Goal: Task Accomplishment & Management: Complete application form

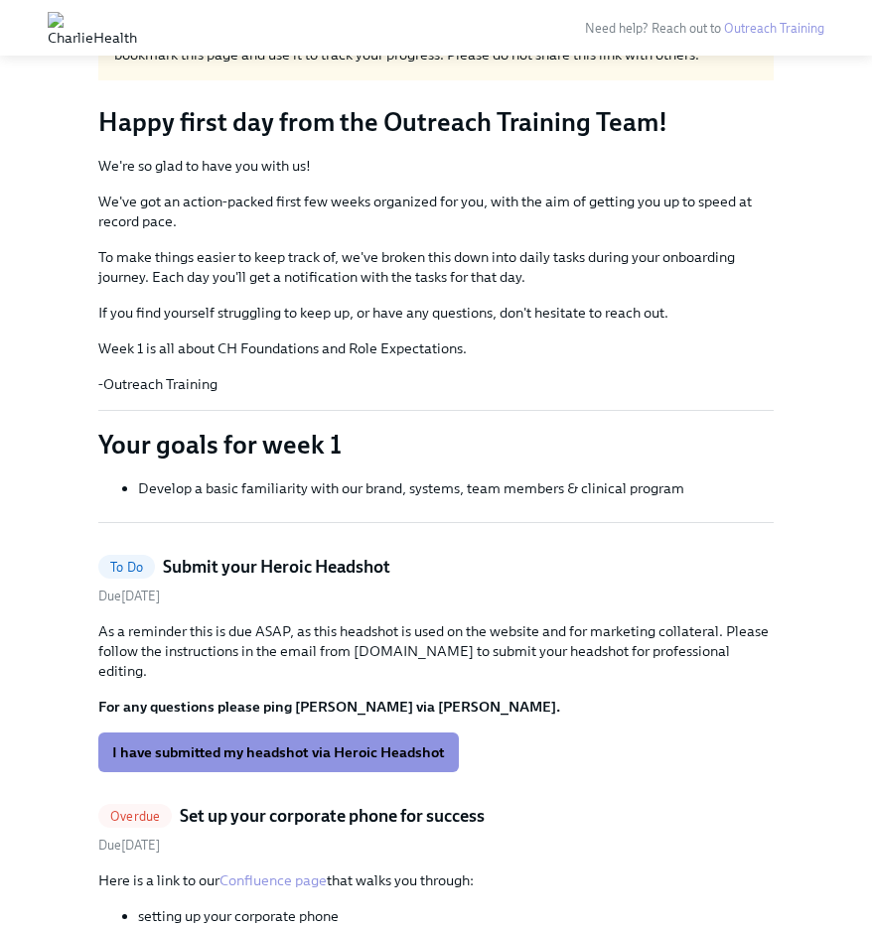
scroll to position [115, 0]
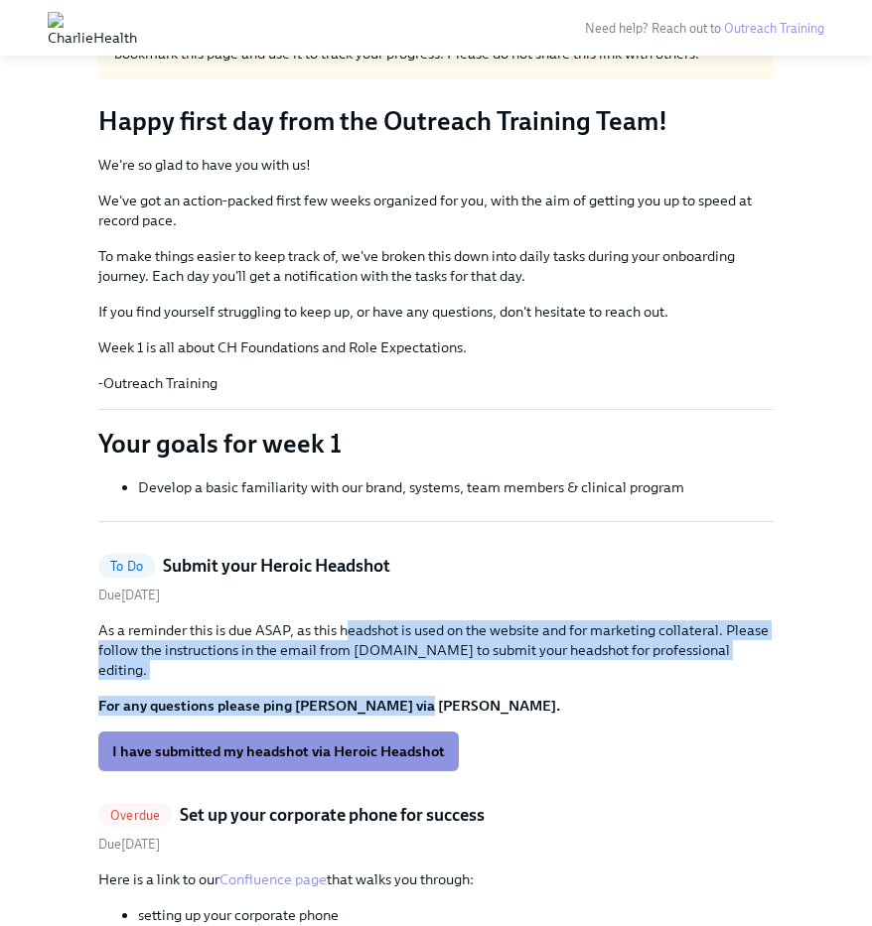
drag, startPoint x: 390, startPoint y: 685, endPoint x: 342, endPoint y: 625, distance: 76.3
click at [342, 625] on div "As a reminder this is due ASAP, as this headshot is used on the website and for…" at bounding box center [435, 667] width 675 height 95
click at [342, 625] on p "As a reminder this is due ASAP, as this headshot is used on the website and for…" at bounding box center [435, 650] width 675 height 60
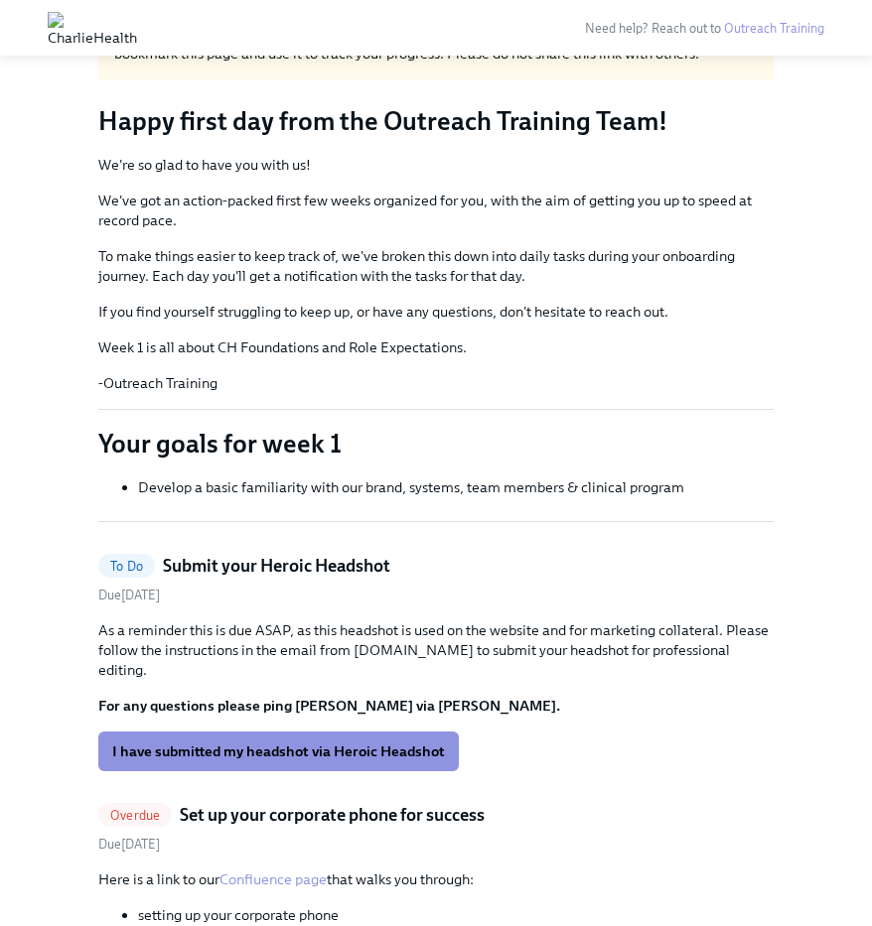
click at [361, 563] on h5 "Submit your Heroic Headshot" at bounding box center [276, 566] width 227 height 24
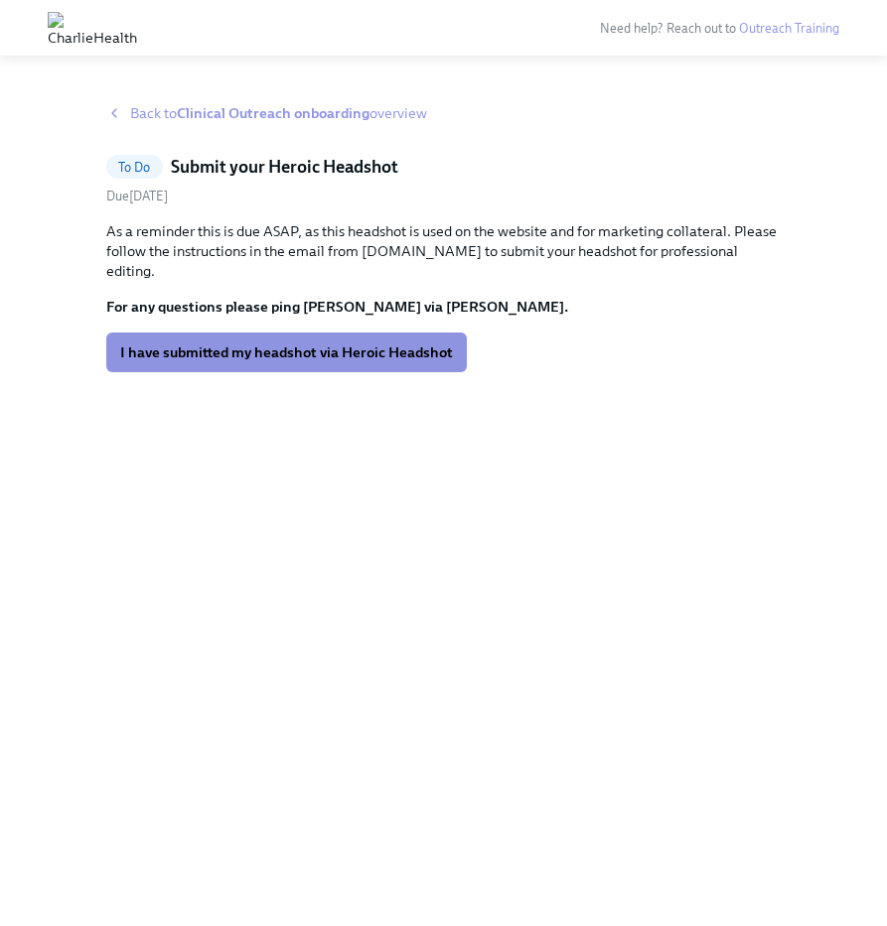
click at [170, 113] on span "Back to Clinical Outreach onboarding overview" at bounding box center [278, 113] width 297 height 20
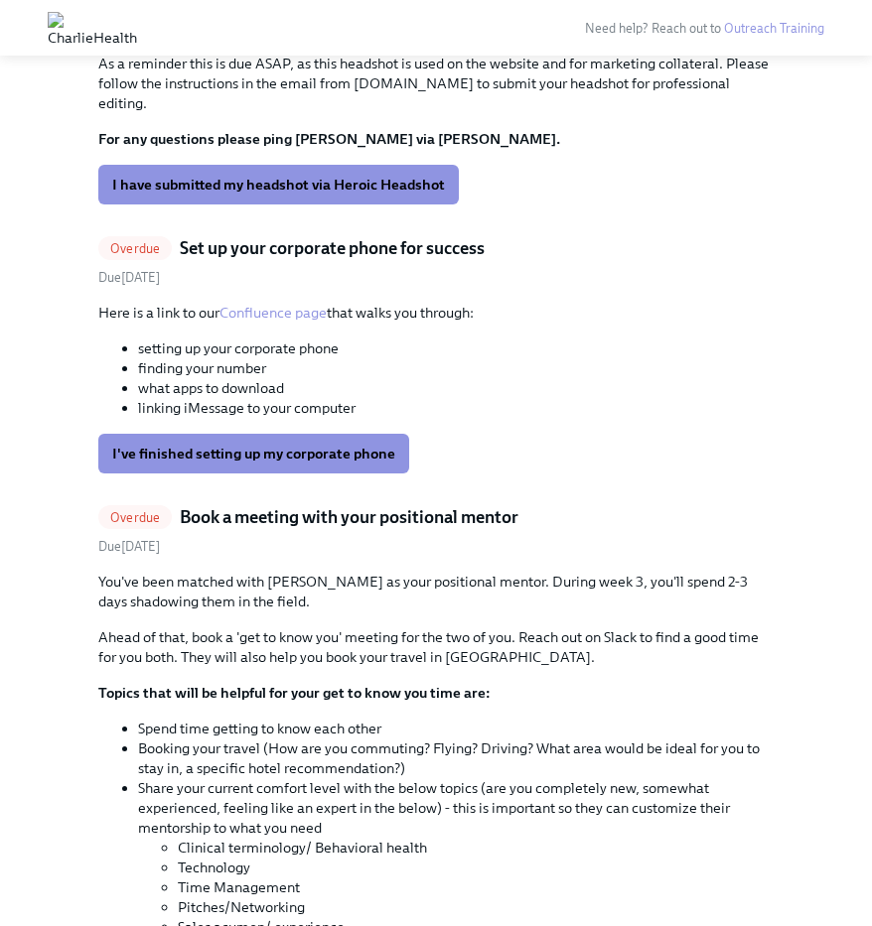
scroll to position [690, 0]
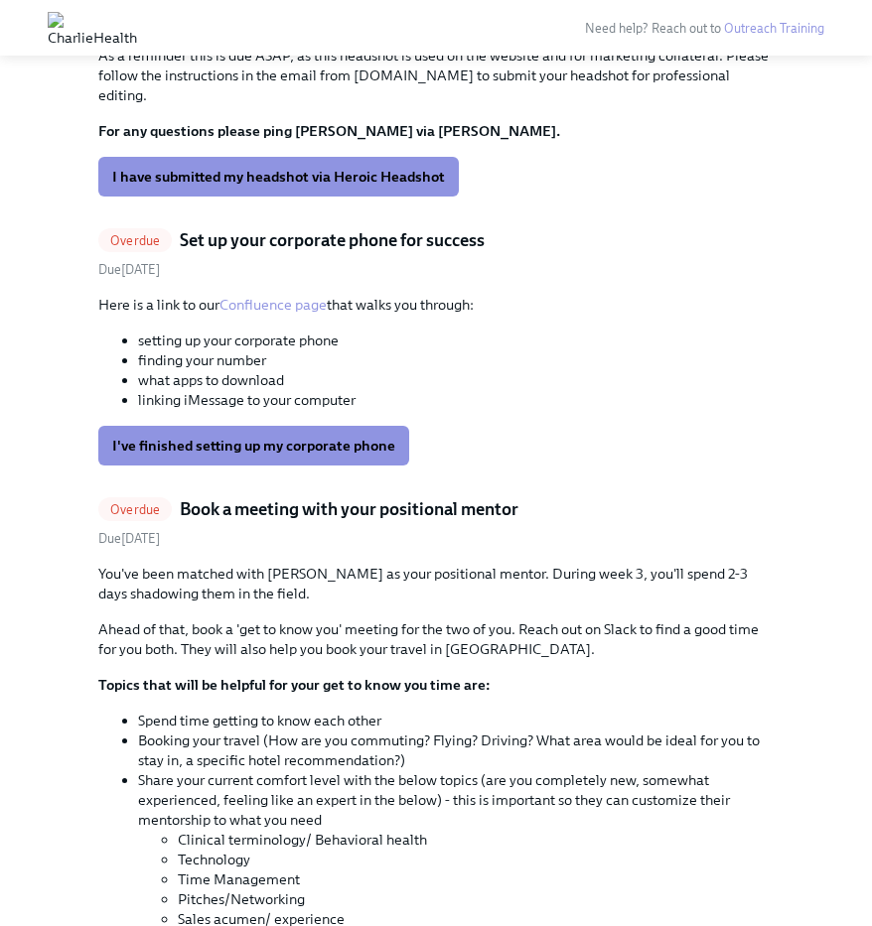
click at [406, 499] on h5 "Book a meeting with your positional mentor" at bounding box center [349, 509] width 339 height 24
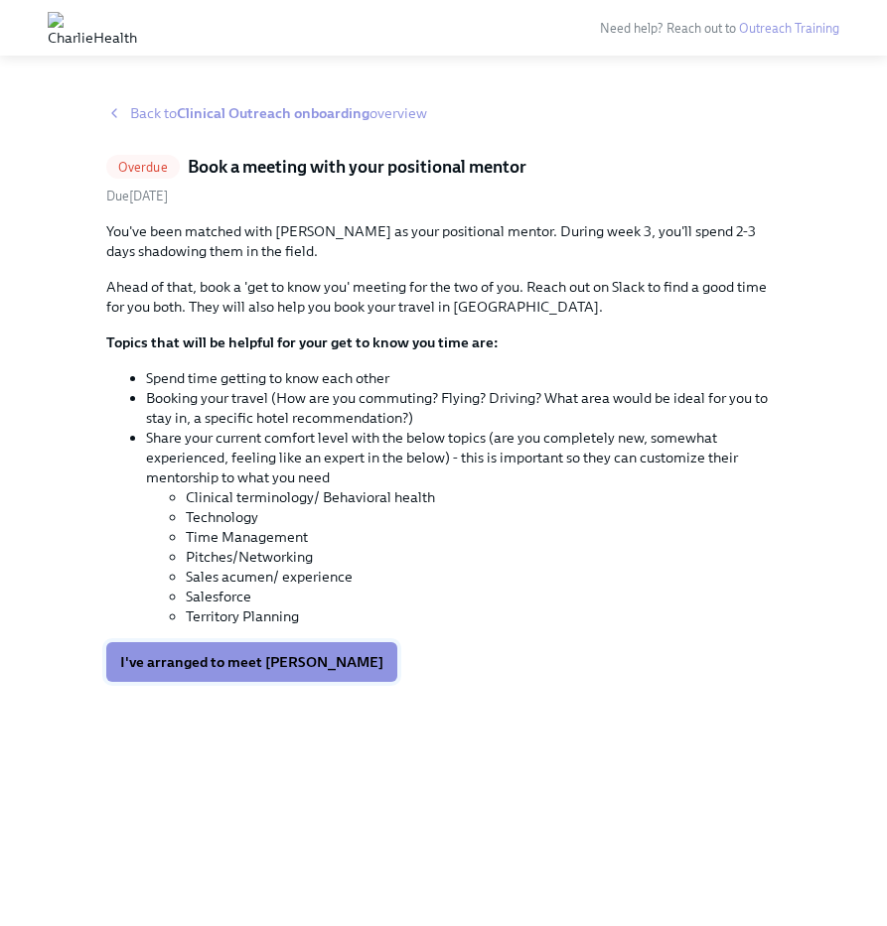
click at [279, 653] on span "I've arranged to meet [PERSON_NAME]" at bounding box center [251, 662] width 263 height 20
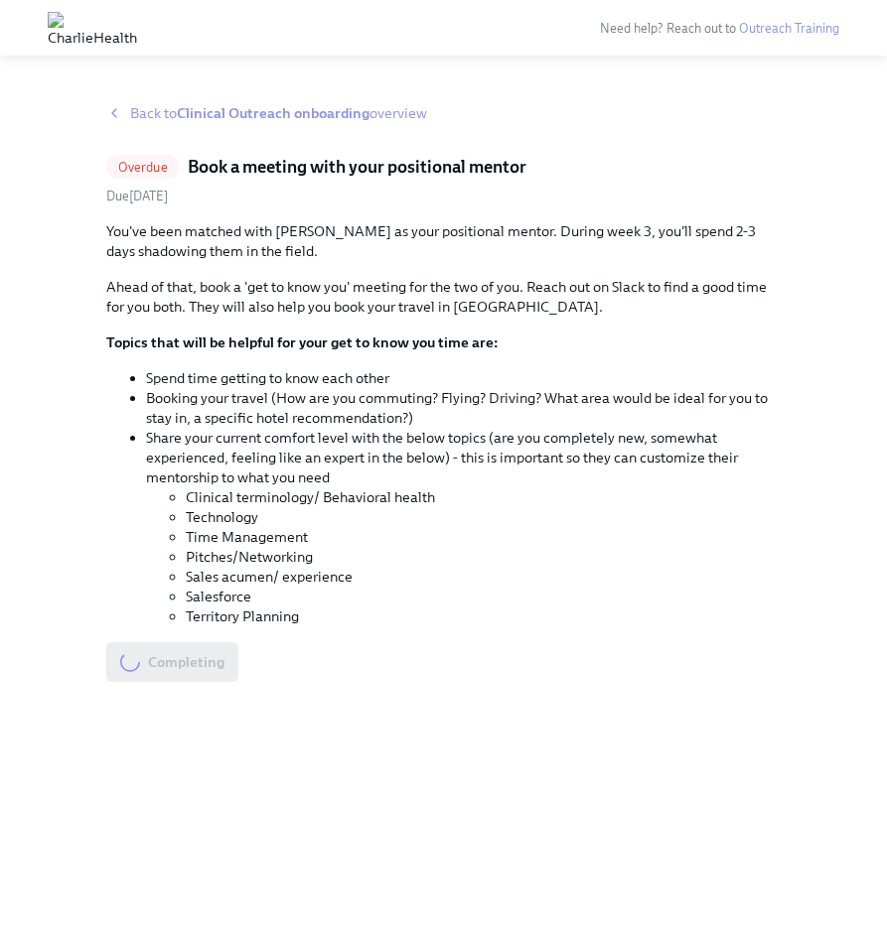
click at [327, 112] on strong "Clinical Outreach onboarding" at bounding box center [273, 113] width 193 height 18
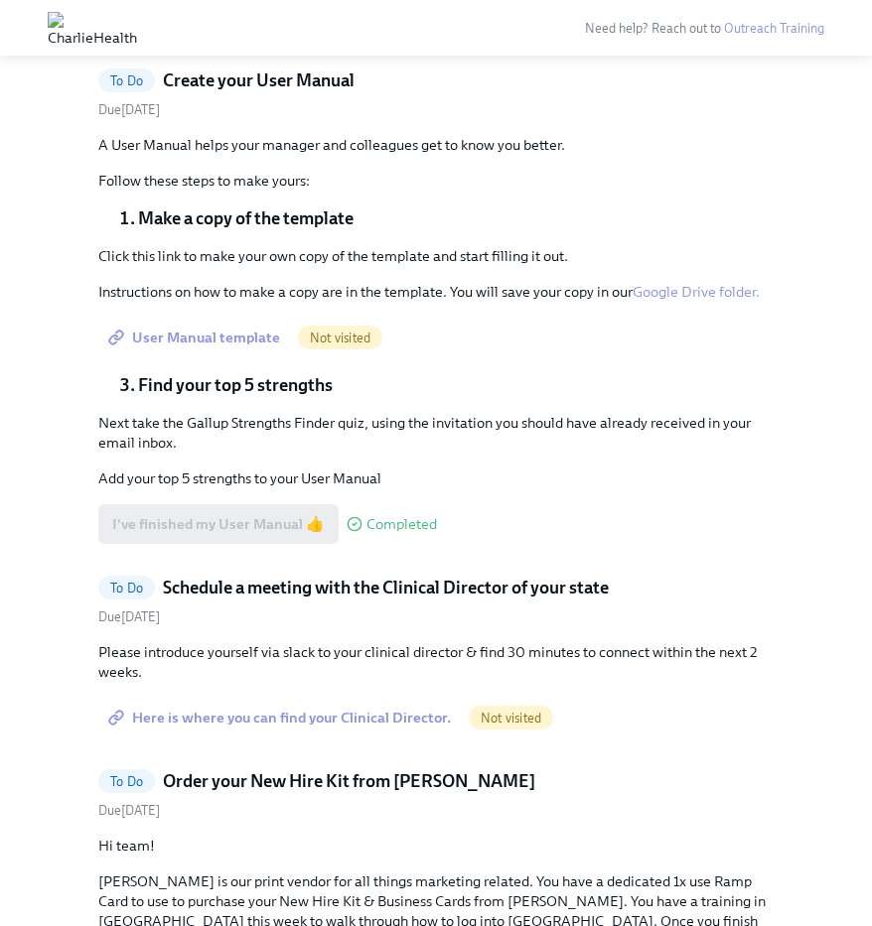
scroll to position [1115, 0]
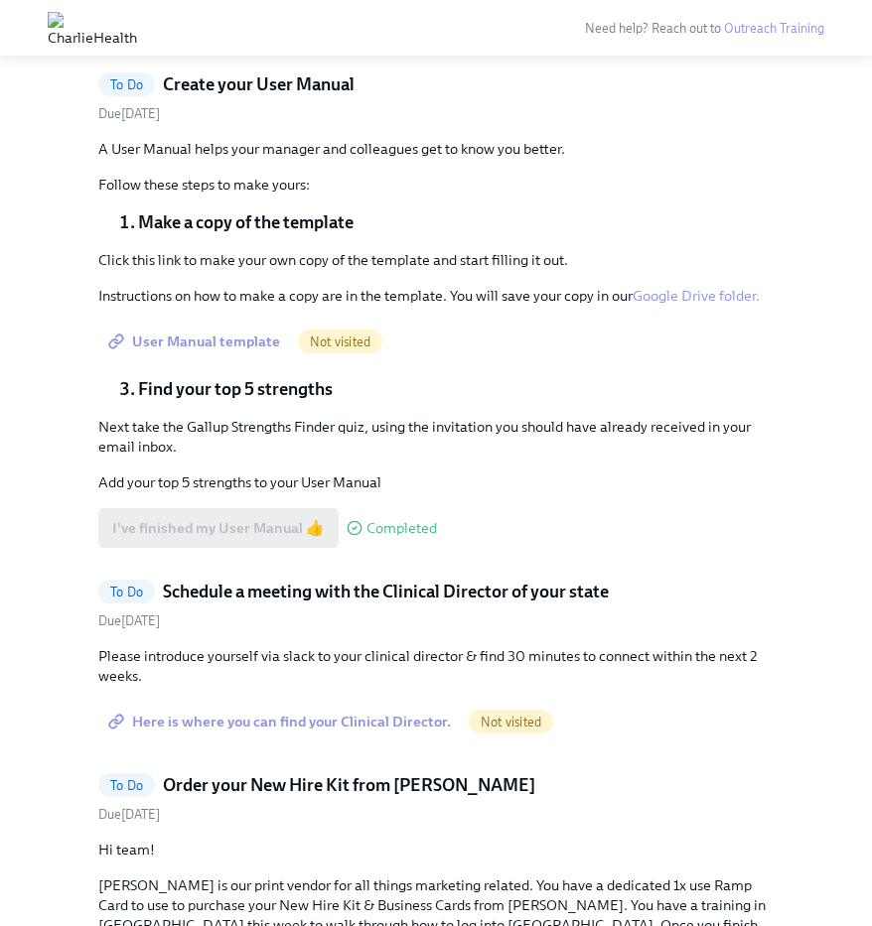
click at [350, 712] on span "Here is where you can find your Clinical Director." at bounding box center [281, 722] width 339 height 20
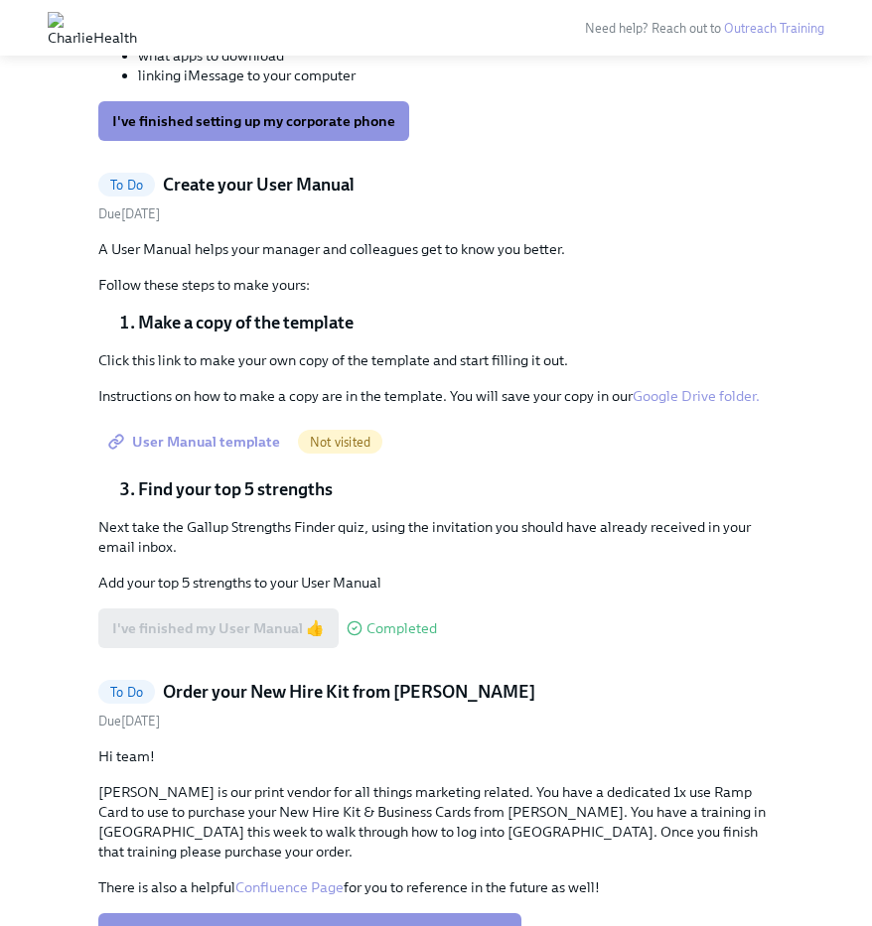
scroll to position [1013, 0]
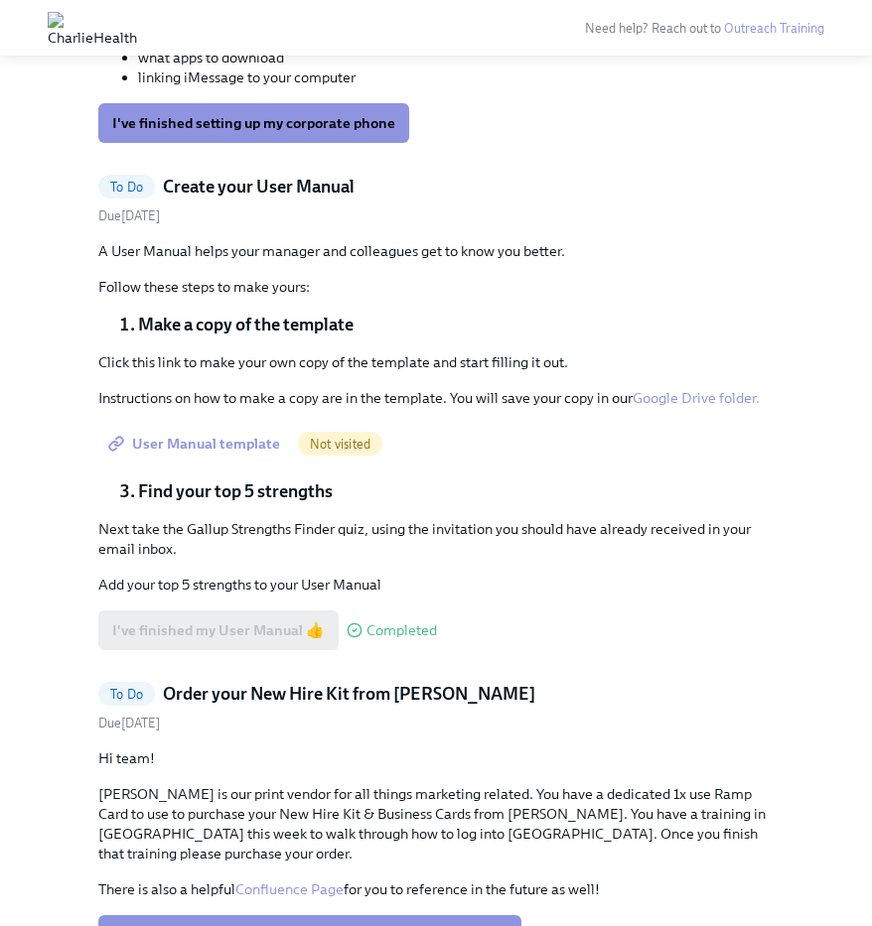
click at [295, 479] on li "Find your top 5 strengths" at bounding box center [455, 491] width 635 height 24
click at [292, 611] on div "I've finished my User Manual 👍 Completed" at bounding box center [267, 631] width 339 height 40
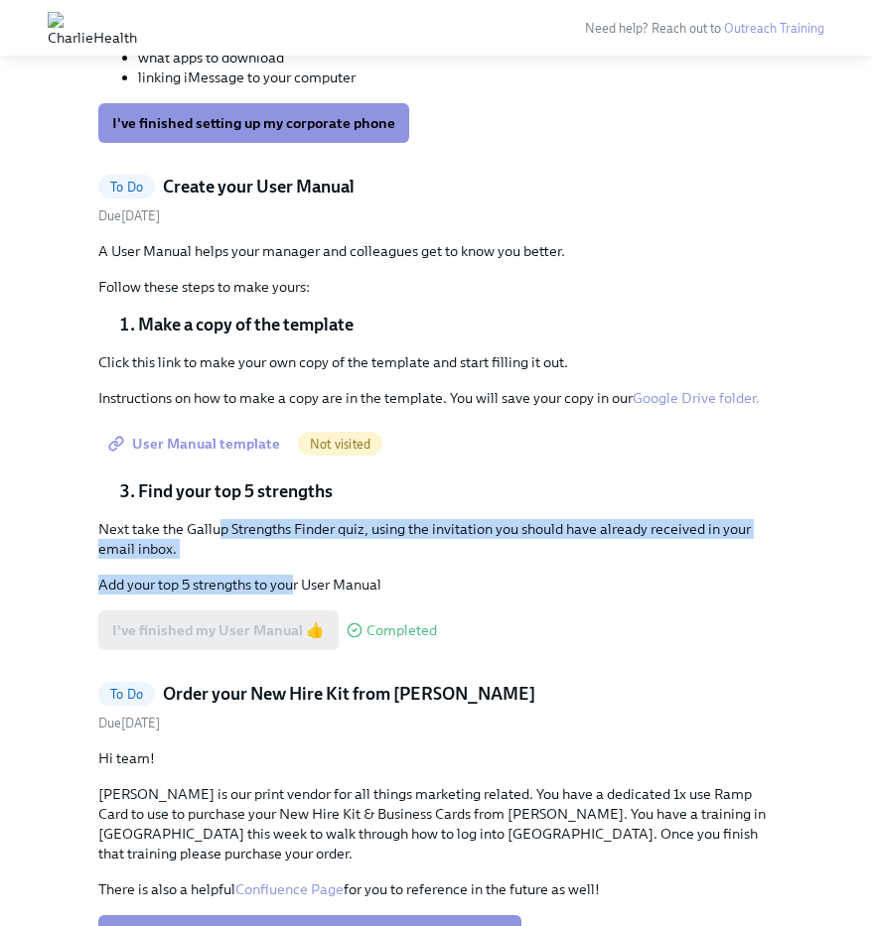
drag, startPoint x: 218, startPoint y: 510, endPoint x: 298, endPoint y: 555, distance: 91.1
click at [298, 555] on div "Next take the Gallup Strengths Finder quiz, using the invitation you should hav…" at bounding box center [435, 556] width 675 height 75
click at [298, 575] on p "Add your top 5 strengths to your User Manual" at bounding box center [435, 585] width 675 height 20
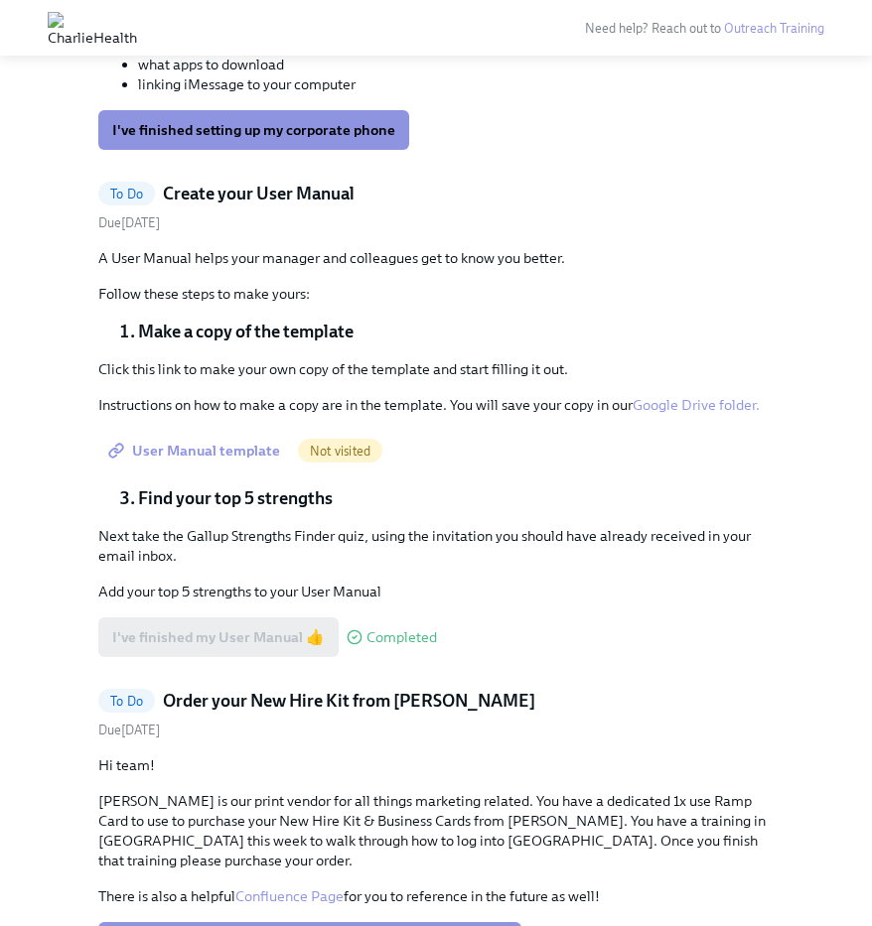
scroll to position [1001, 0]
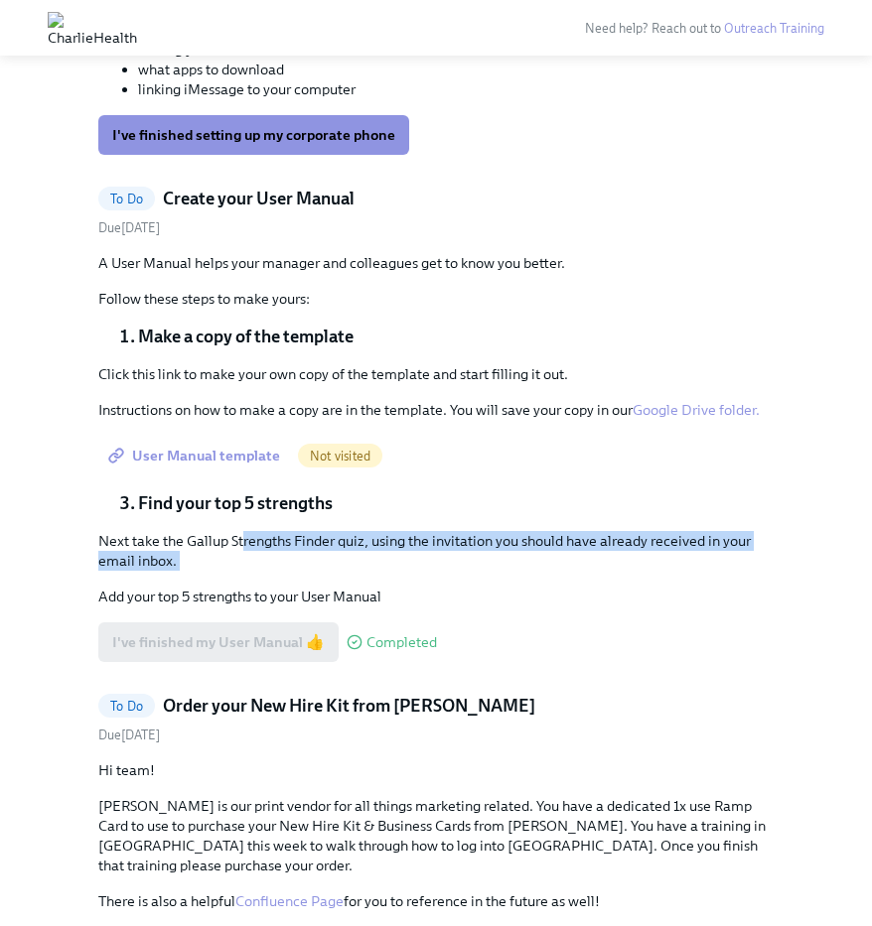
drag, startPoint x: 298, startPoint y: 555, endPoint x: 244, endPoint y: 520, distance: 63.9
click at [244, 531] on div "Next take the Gallup Strengths Finder quiz, using the invitation you should hav…" at bounding box center [435, 568] width 675 height 75
click at [244, 531] on p "Next take the Gallup Strengths Finder quiz, using the invitation you should hav…" at bounding box center [435, 551] width 675 height 40
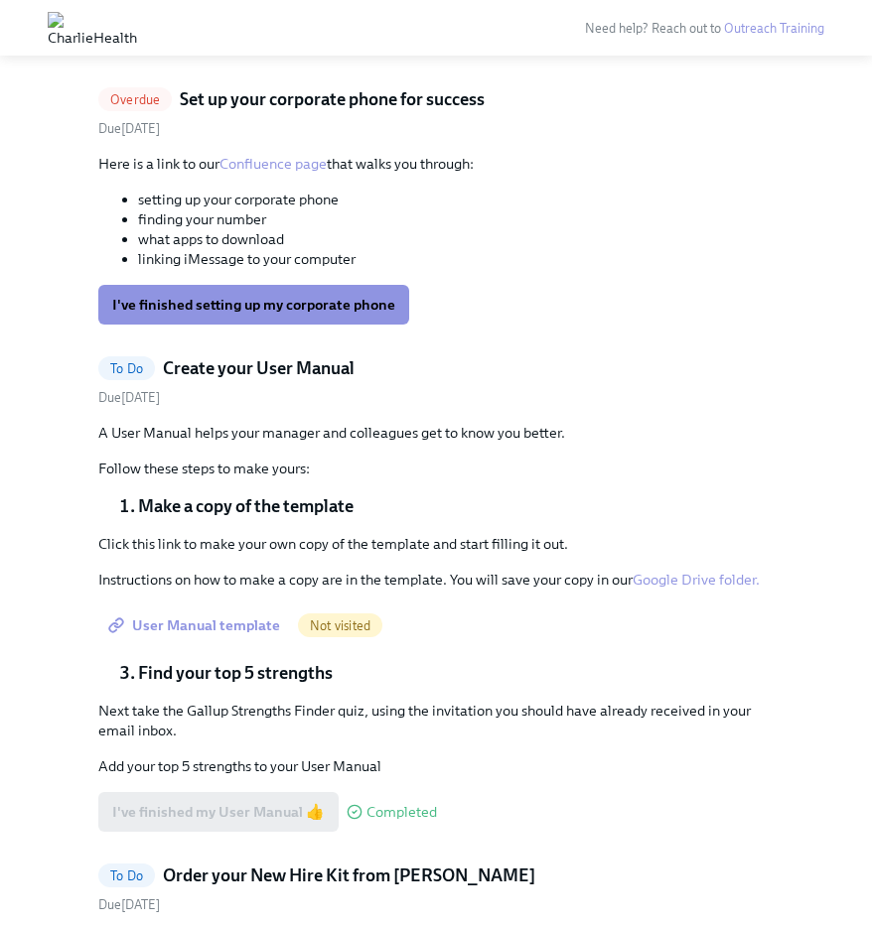
scroll to position [827, 0]
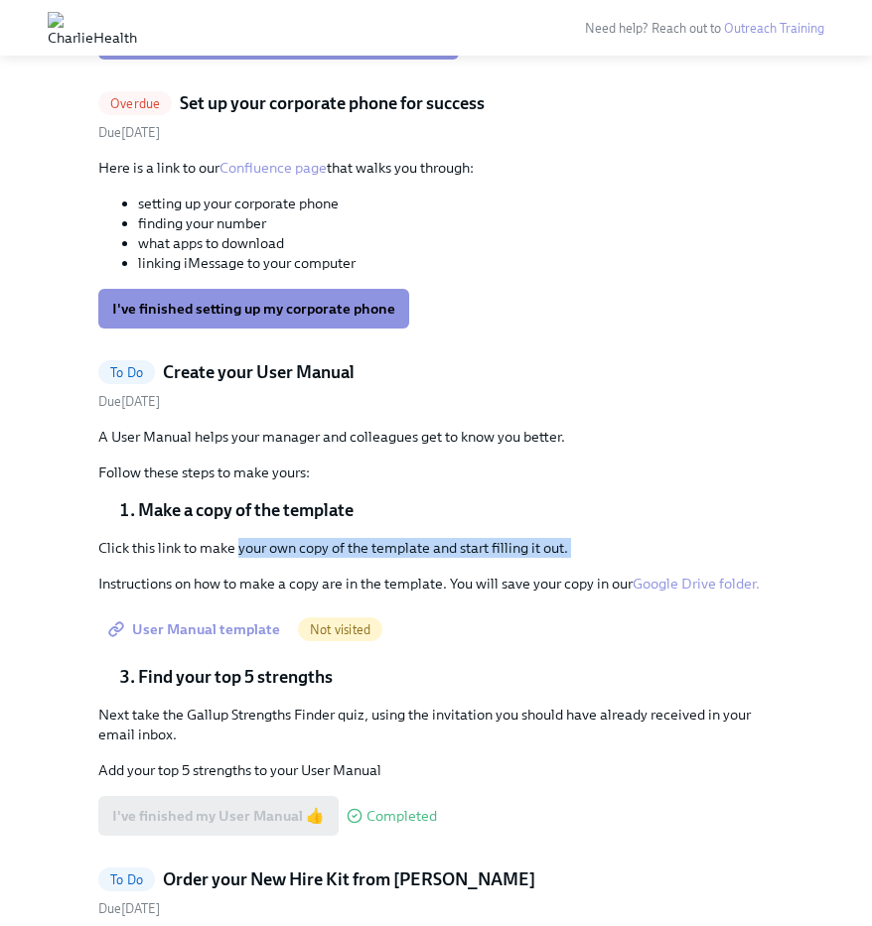
drag, startPoint x: 237, startPoint y: 533, endPoint x: 330, endPoint y: 540, distance: 92.6
click at [330, 540] on div "Click this link to make your own copy of the template and start filling it out.…" at bounding box center [435, 566] width 675 height 56
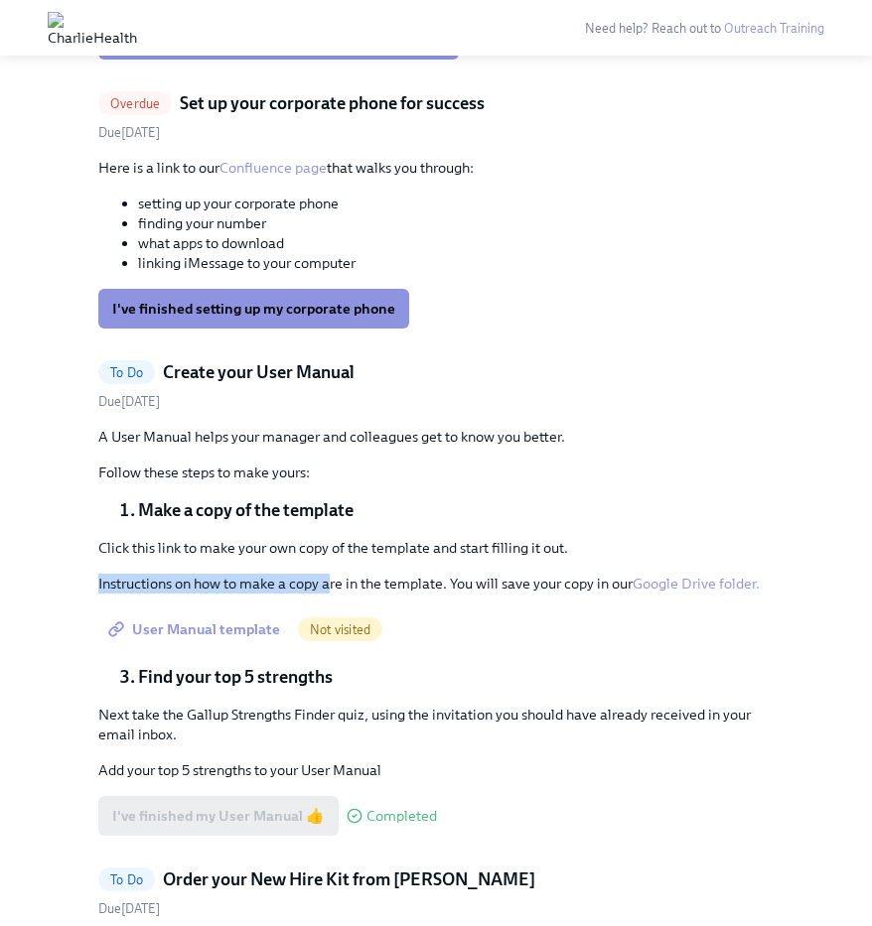
click at [334, 554] on div "Click this link to make your own copy of the template and start filling it out.…" at bounding box center [435, 566] width 675 height 56
click at [196, 619] on span "User Manual template" at bounding box center [196, 629] width 168 height 20
